Goal: Task Accomplishment & Management: Manage account settings

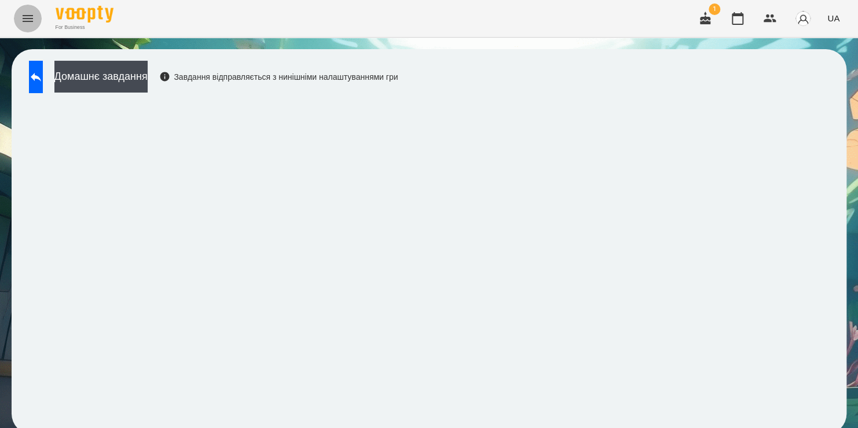
click at [27, 12] on icon "Menu" at bounding box center [28, 19] width 14 height 14
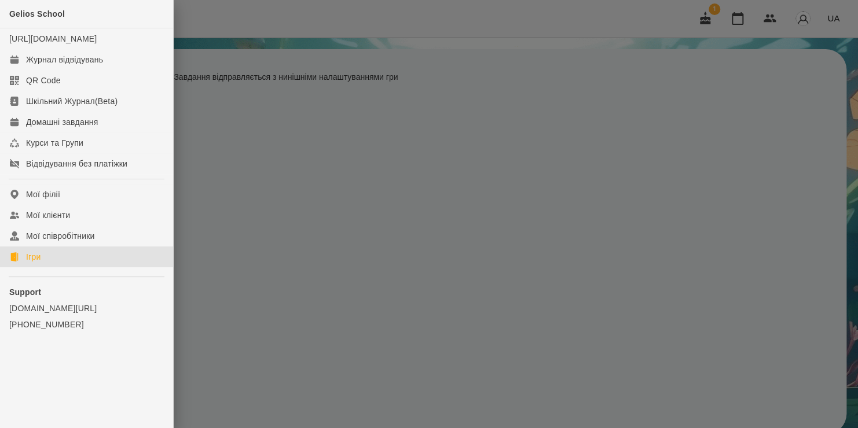
click at [37, 263] on div "Ігри" at bounding box center [33, 257] width 14 height 12
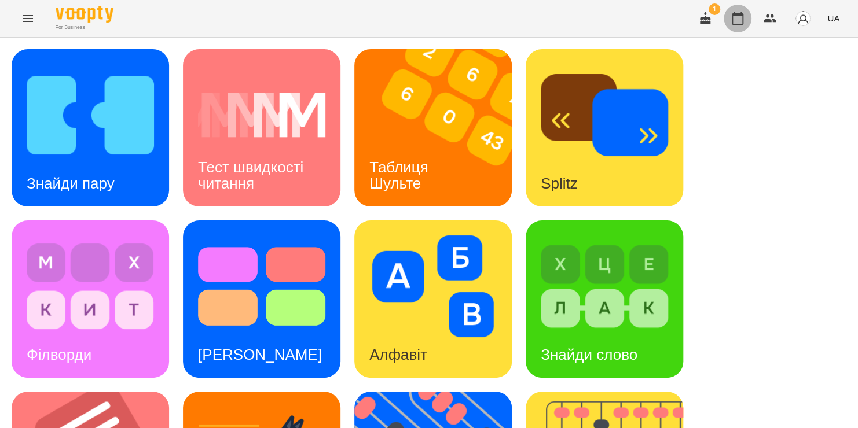
click at [742, 23] on icon "button" at bounding box center [737, 19] width 14 height 14
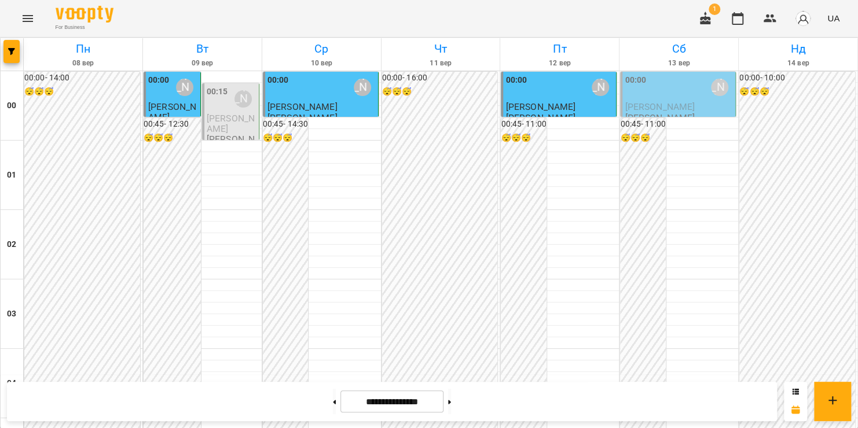
scroll to position [924, 0]
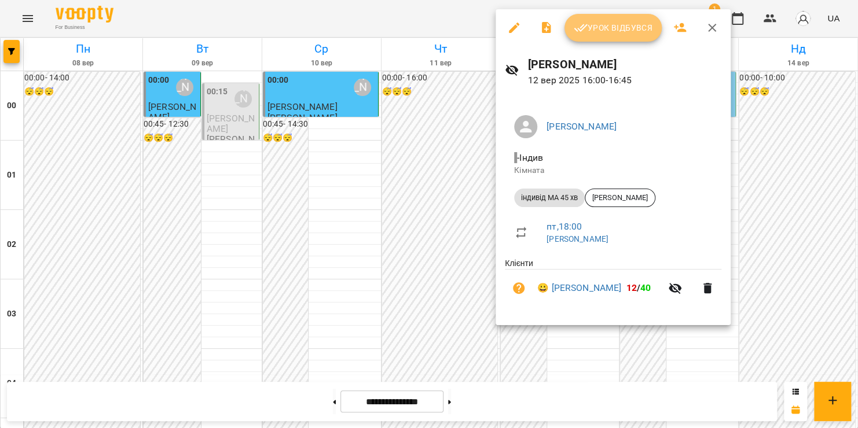
click at [619, 31] on span "Урок відбувся" at bounding box center [612, 28] width 79 height 14
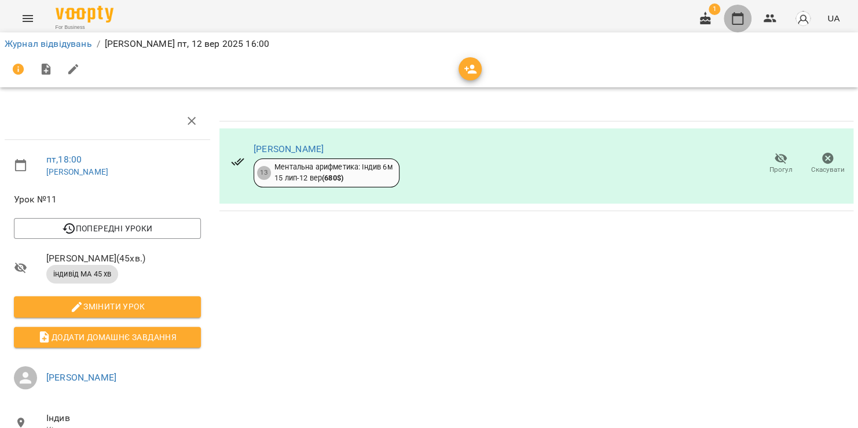
click at [741, 21] on icon "button" at bounding box center [737, 19] width 14 height 14
